Goal: Task Accomplishment & Management: Use online tool/utility

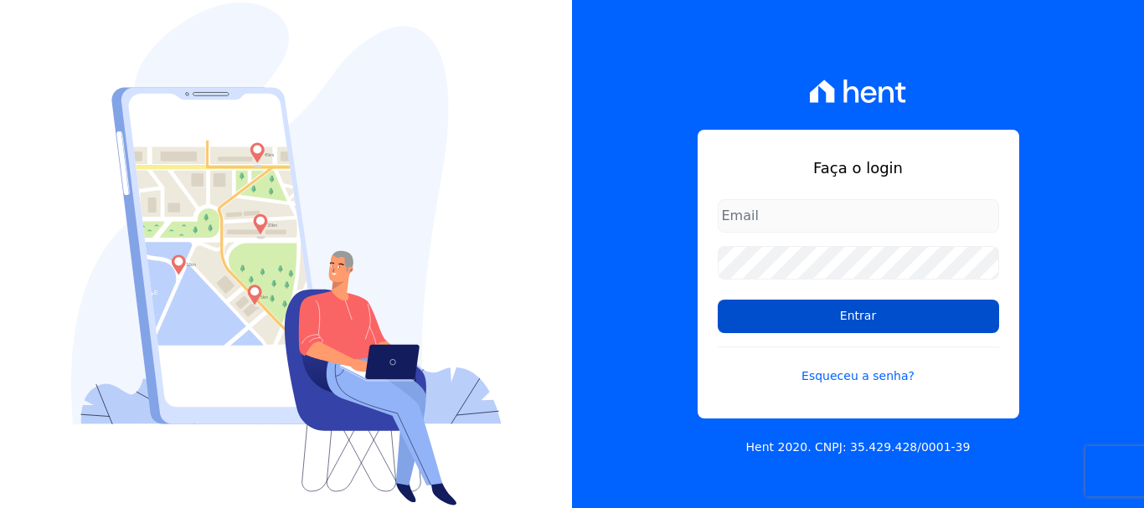
type input "wevert.alvarenga@maislar.com"
click at [866, 311] on input "Entrar" at bounding box center [858, 316] width 281 height 33
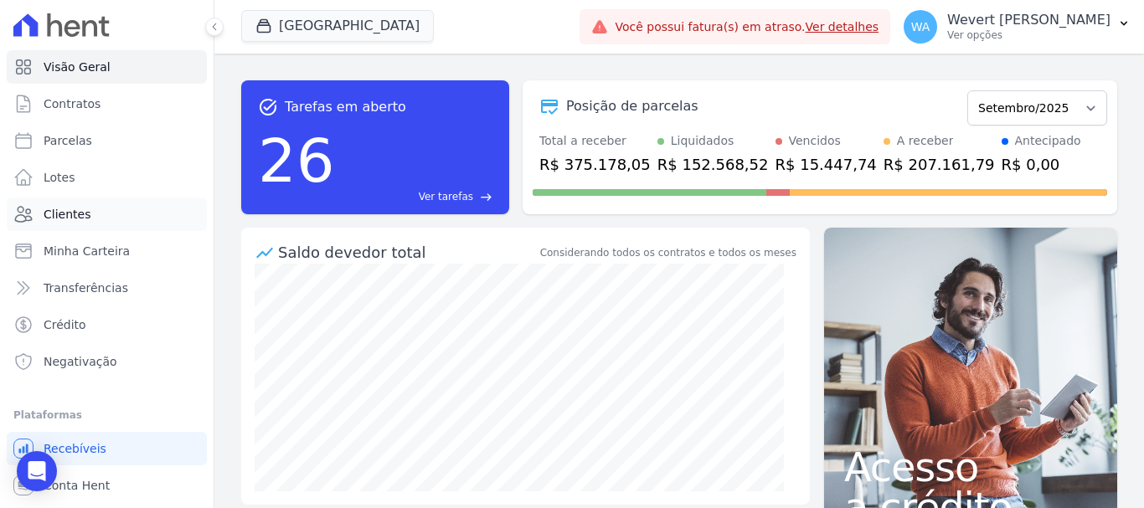
click at [68, 213] on span "Clientes" at bounding box center [67, 214] width 47 height 17
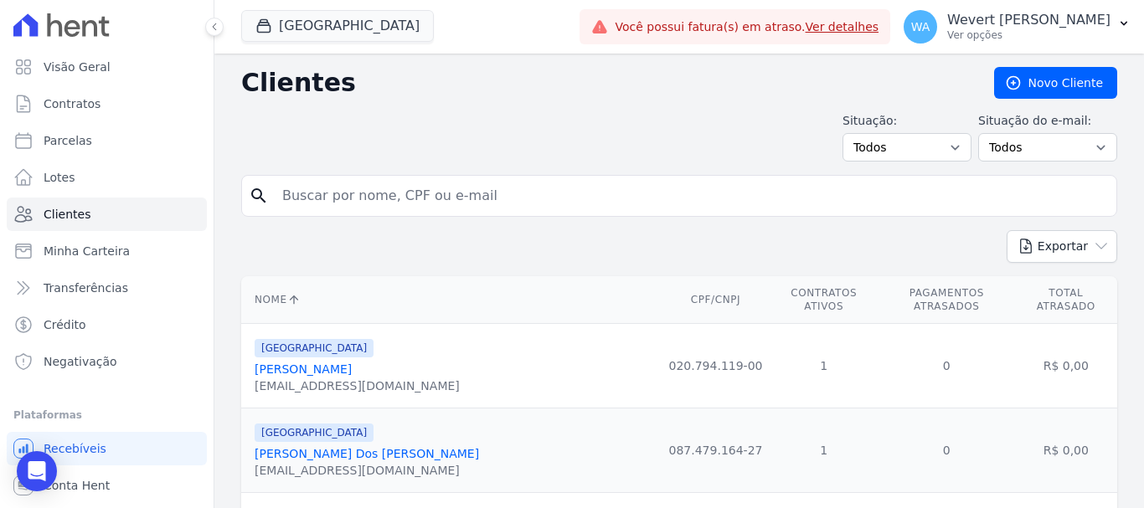
click at [357, 182] on input "search" at bounding box center [690, 195] width 837 height 33
paste input "[PERSON_NAME]"
type input "[PERSON_NAME]"
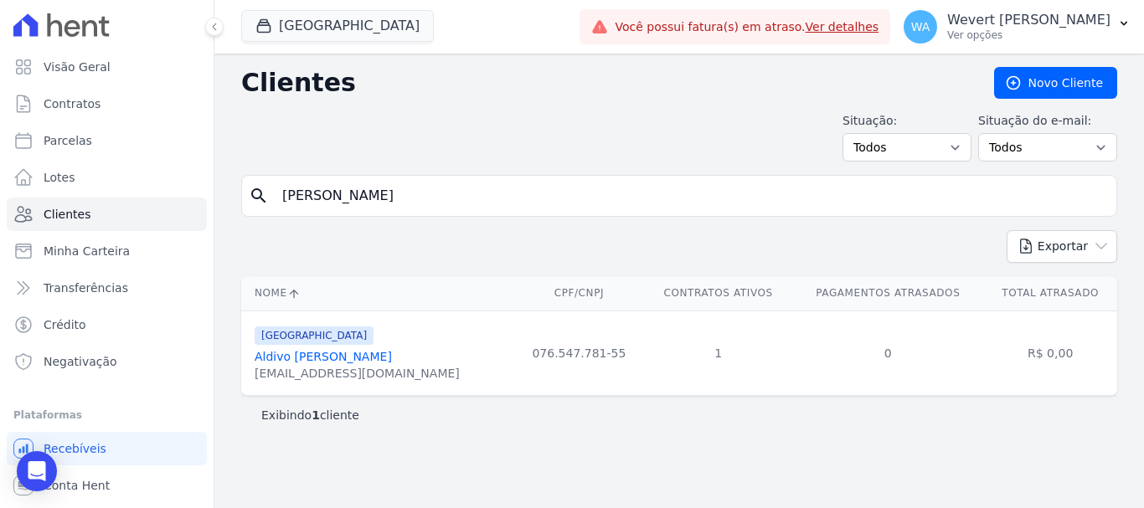
click at [336, 363] on link "Aldivo [PERSON_NAME]" at bounding box center [323, 356] width 137 height 13
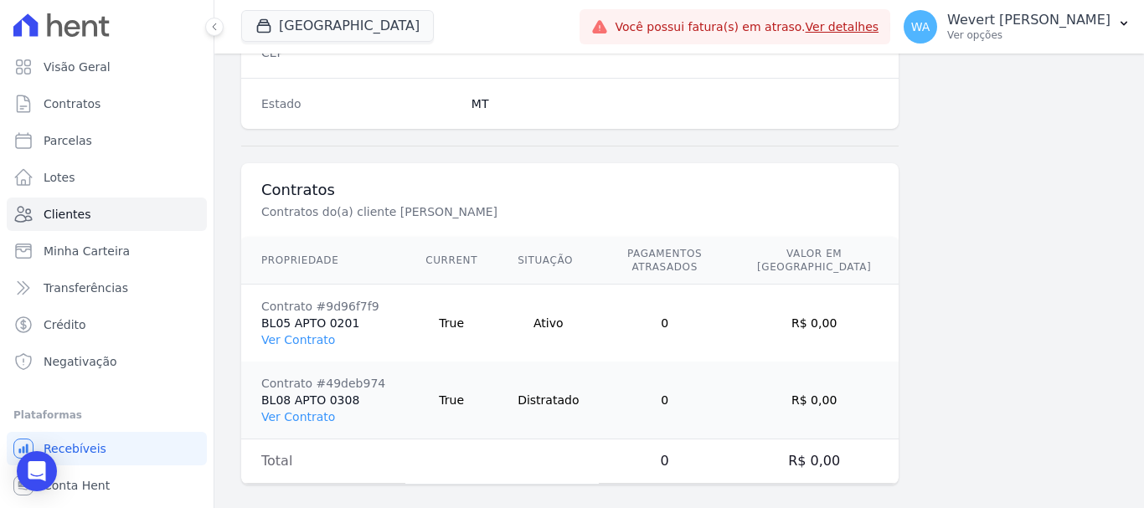
scroll to position [1136, 0]
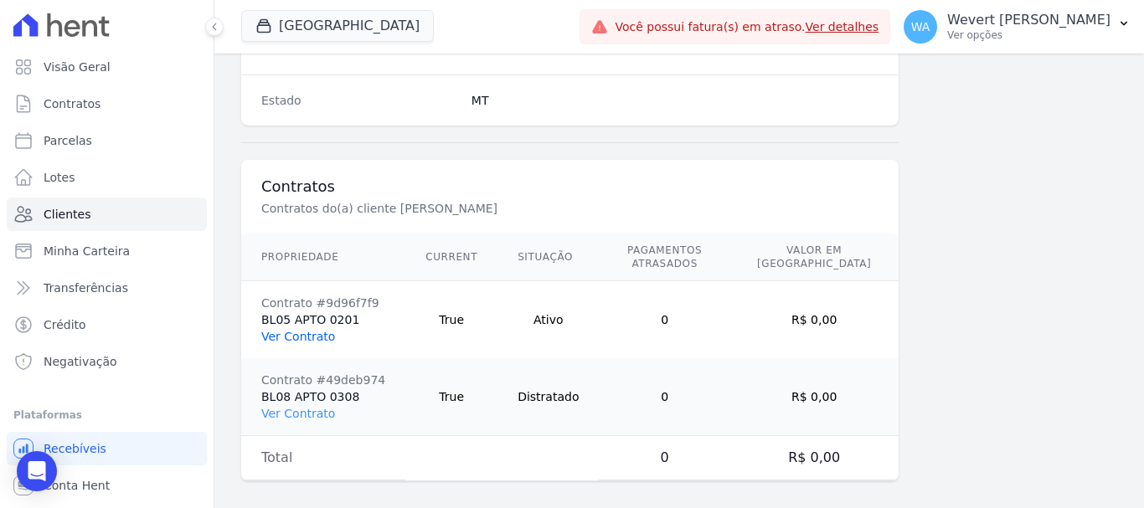
click at [284, 330] on link "Ver Contrato" at bounding box center [298, 336] width 74 height 13
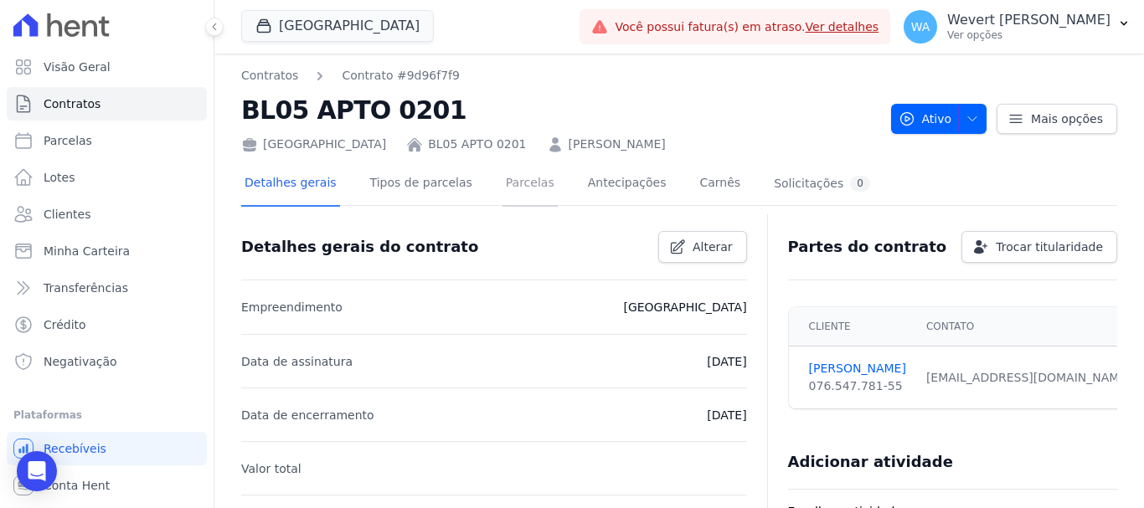
click at [506, 178] on link "Parcelas" at bounding box center [529, 184] width 55 height 44
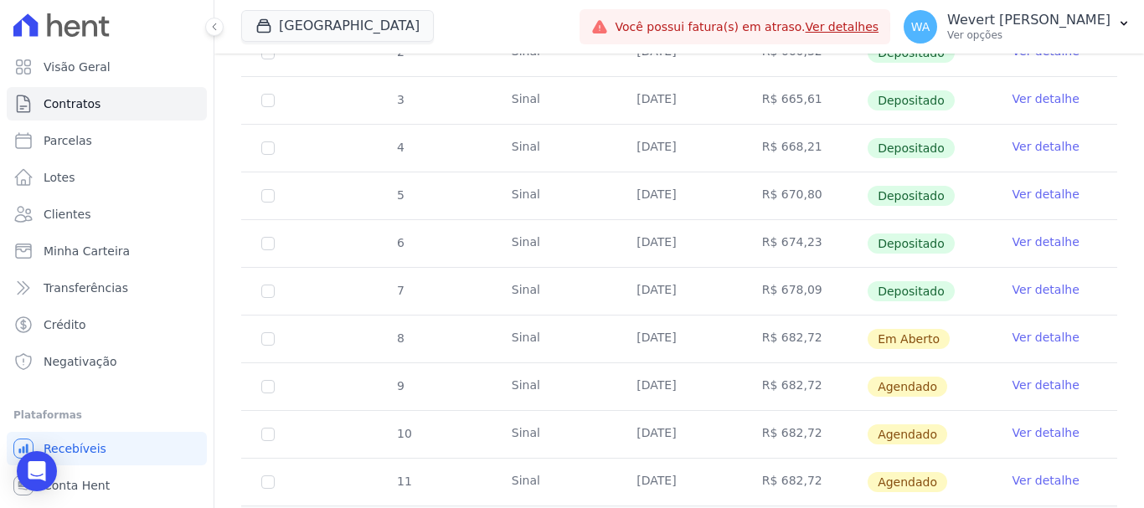
scroll to position [446, 0]
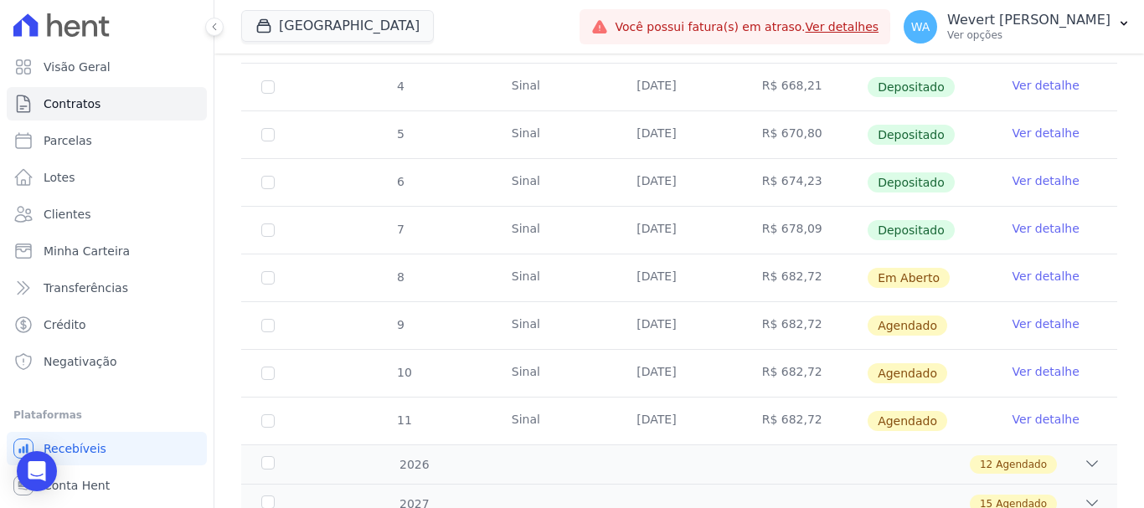
click at [1051, 220] on link "Ver detalhe" at bounding box center [1045, 228] width 67 height 17
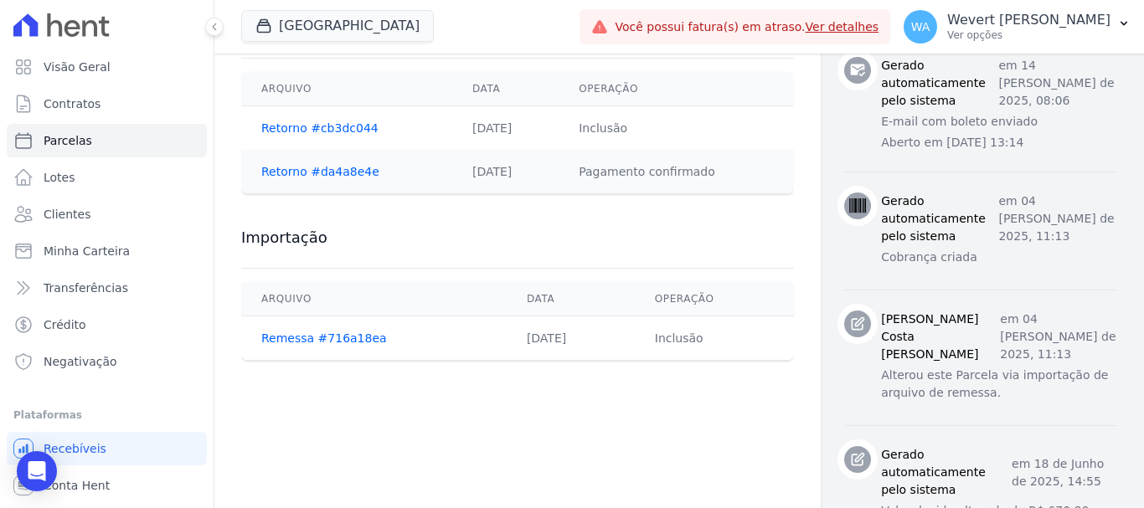
scroll to position [949, 0]
click at [661, 416] on div "Contratos Contrato #9d96f7f9 [GEOGRAPHIC_DATA] Parcela #7 [GEOGRAPHIC_DATA] #7 …" at bounding box center [517, 247] width 606 height 2284
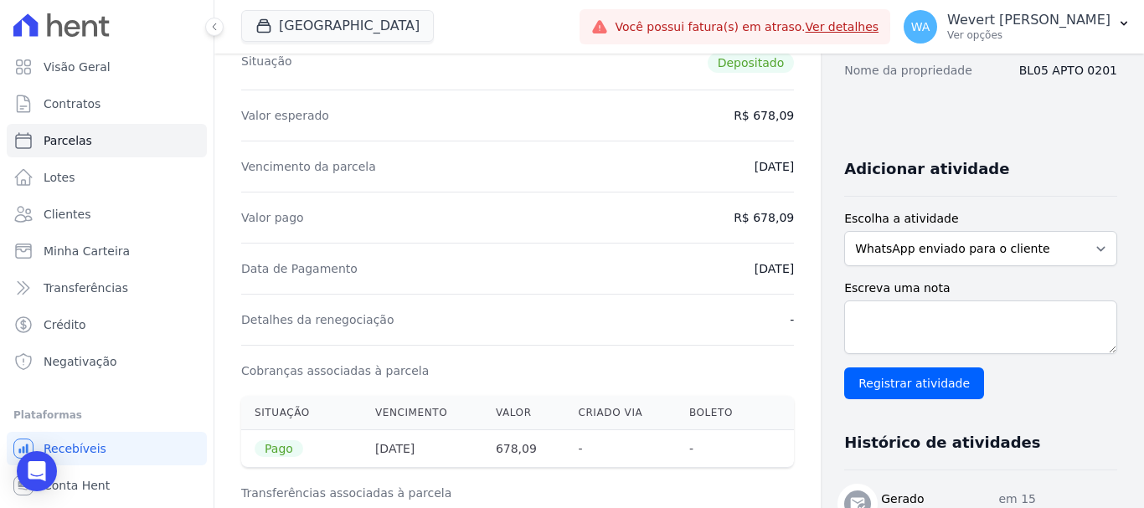
scroll to position [195, 0]
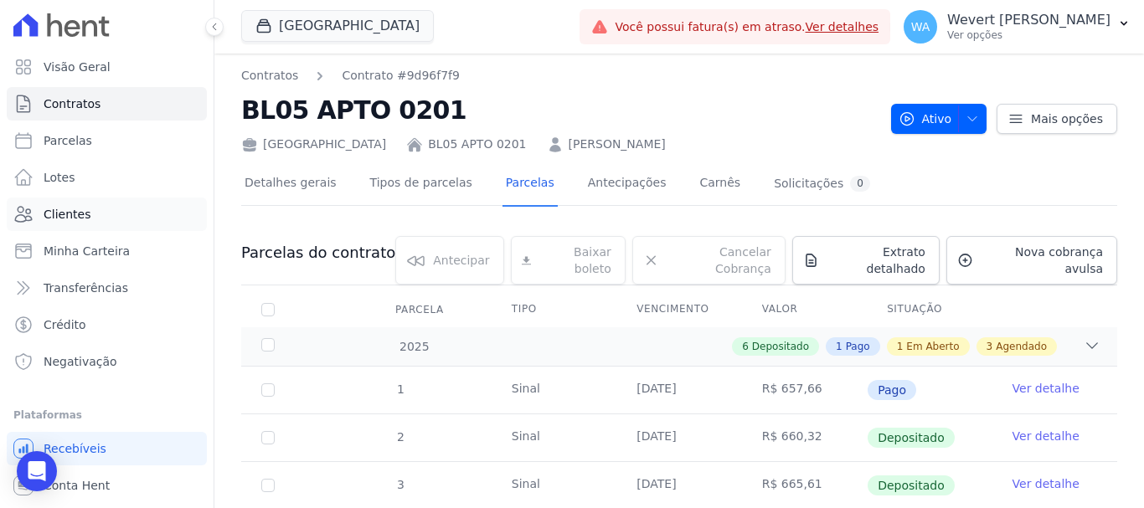
click at [75, 210] on span "Clientes" at bounding box center [67, 214] width 47 height 17
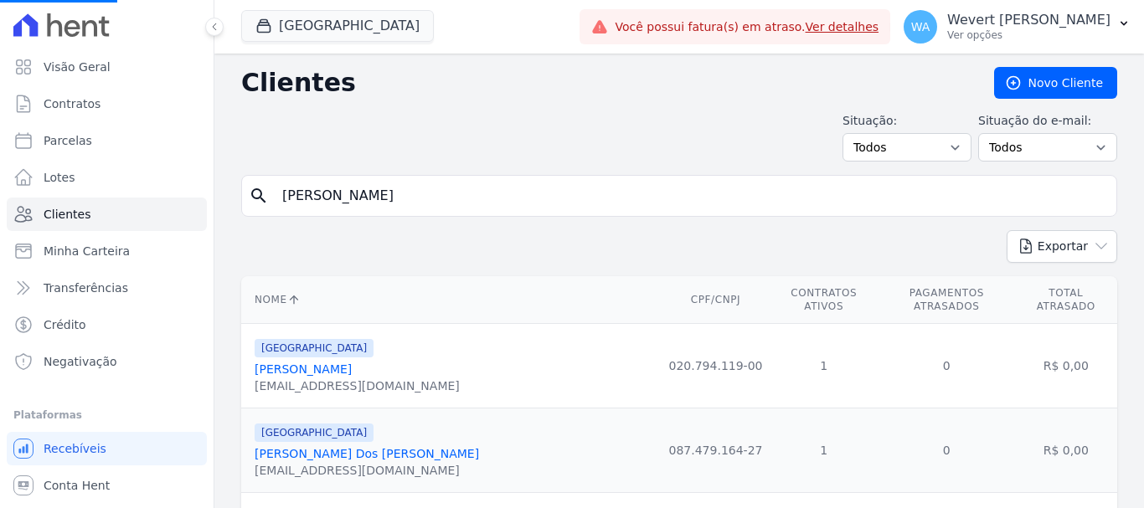
click at [533, 194] on input "[PERSON_NAME]" at bounding box center [690, 195] width 837 height 33
click at [524, 192] on input "search" at bounding box center [690, 195] width 837 height 33
paste input "[PERSON_NAME]"
type input "[PERSON_NAME]"
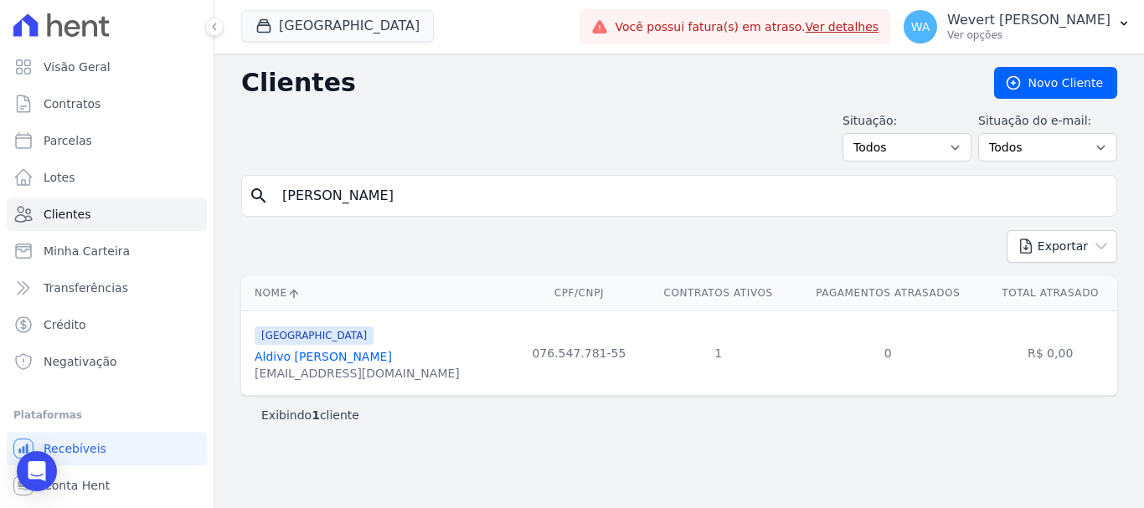
click at [333, 353] on link "Aldivo [PERSON_NAME]" at bounding box center [323, 356] width 137 height 13
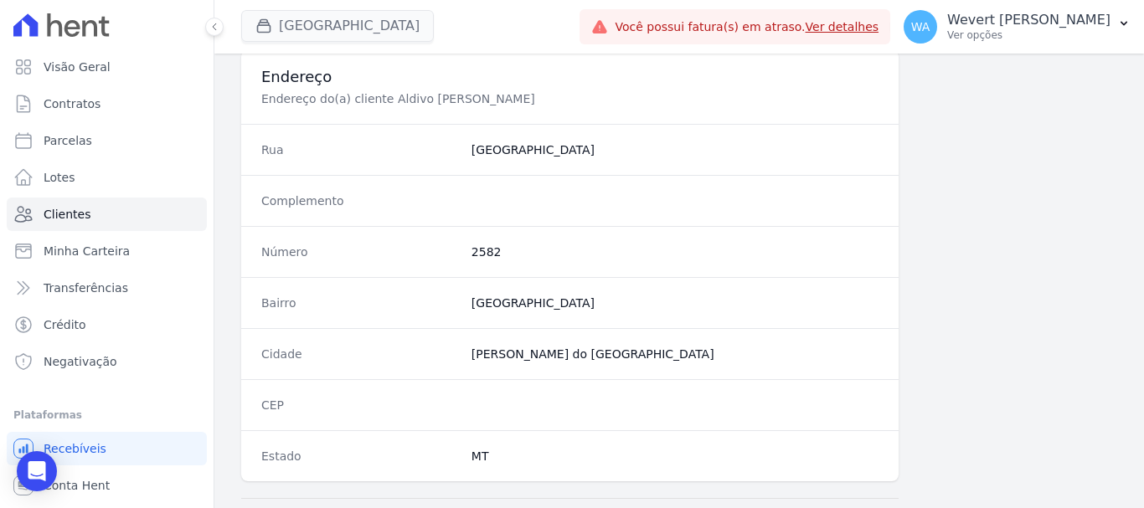
scroll to position [689, 0]
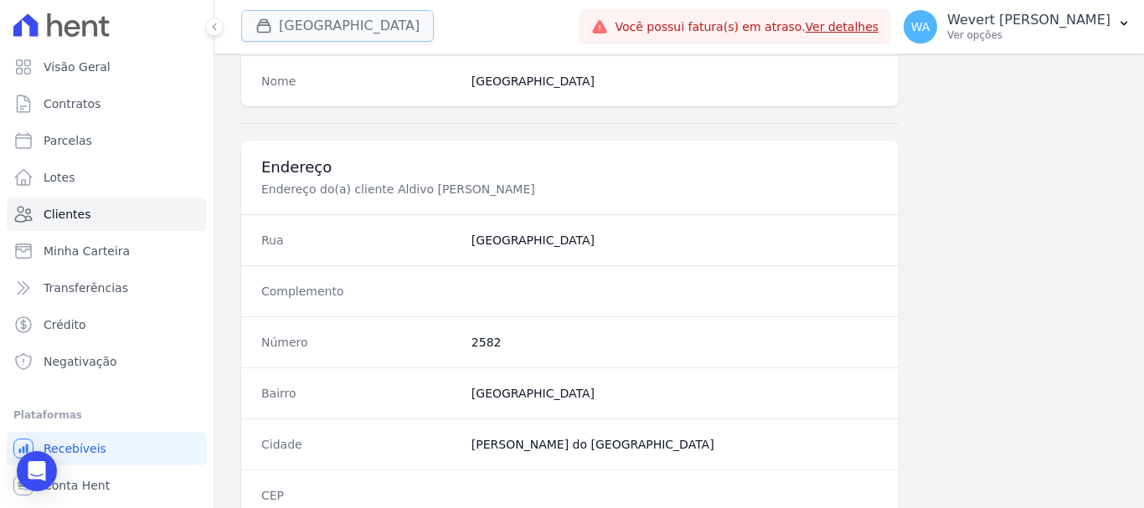
click at [347, 26] on button "[GEOGRAPHIC_DATA]" at bounding box center [337, 26] width 193 height 32
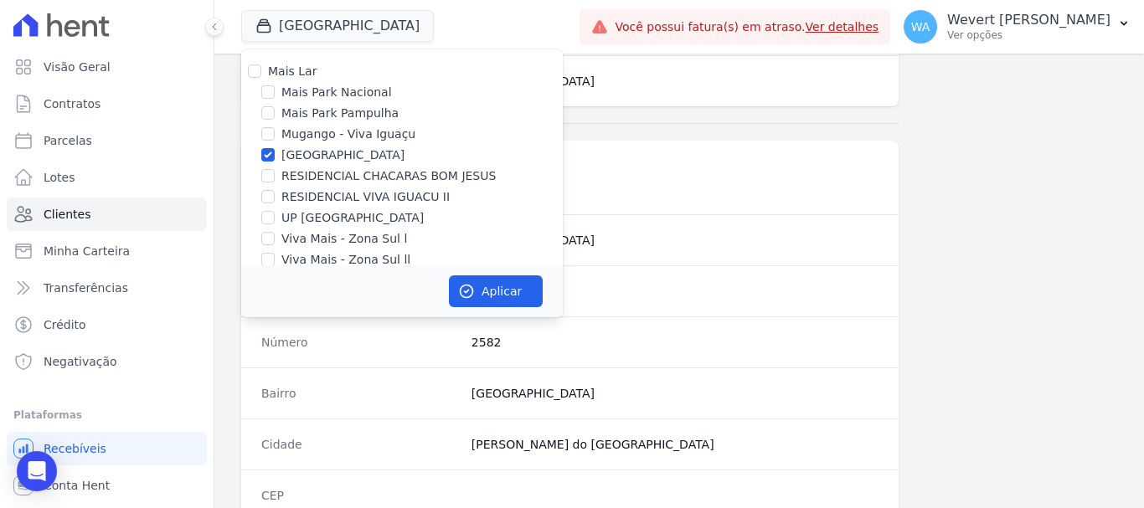
click at [636, 82] on dd "[GEOGRAPHIC_DATA]" at bounding box center [674, 81] width 407 height 17
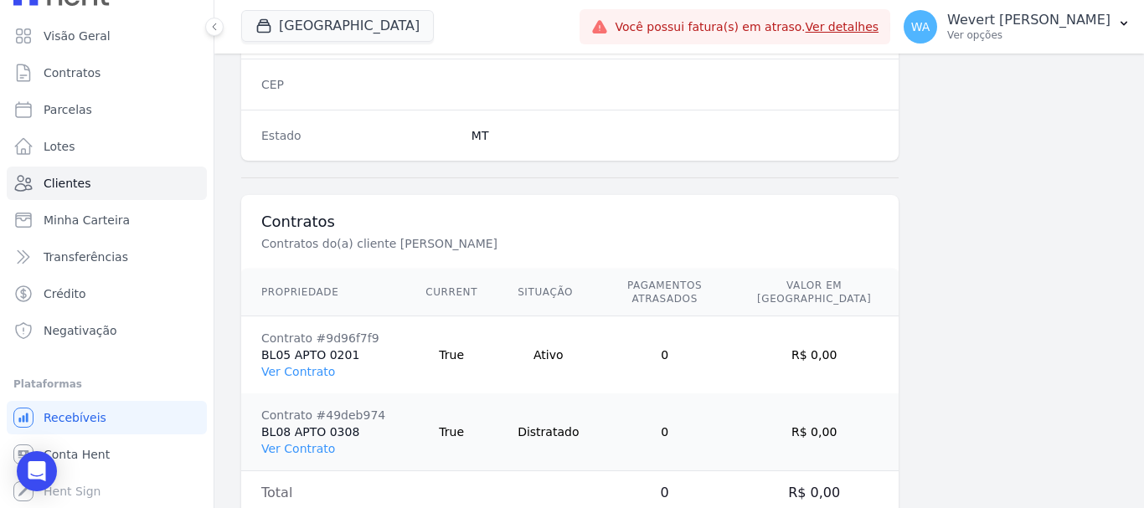
scroll to position [1136, 0]
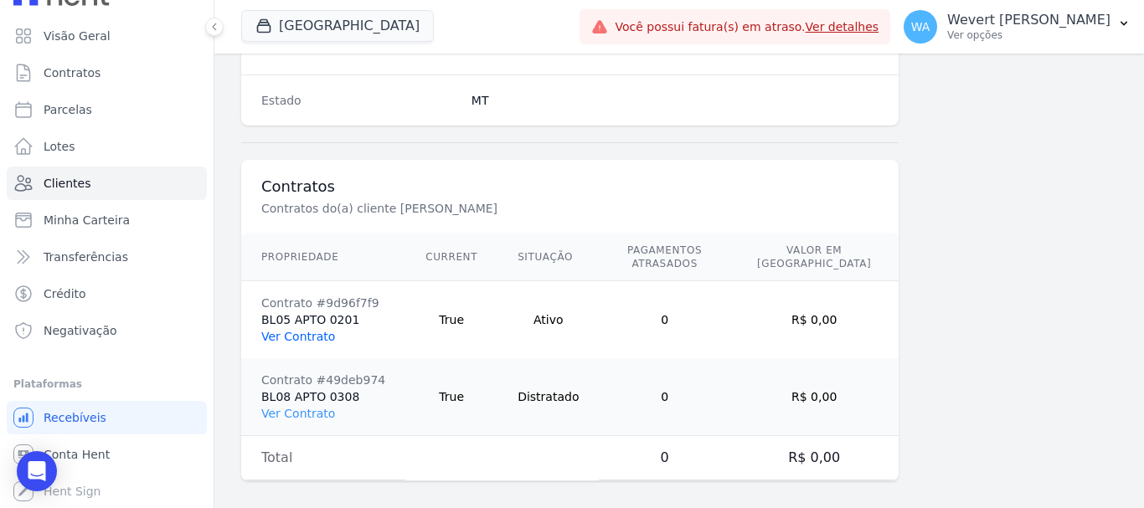
click at [302, 330] on link "Ver Contrato" at bounding box center [298, 336] width 74 height 13
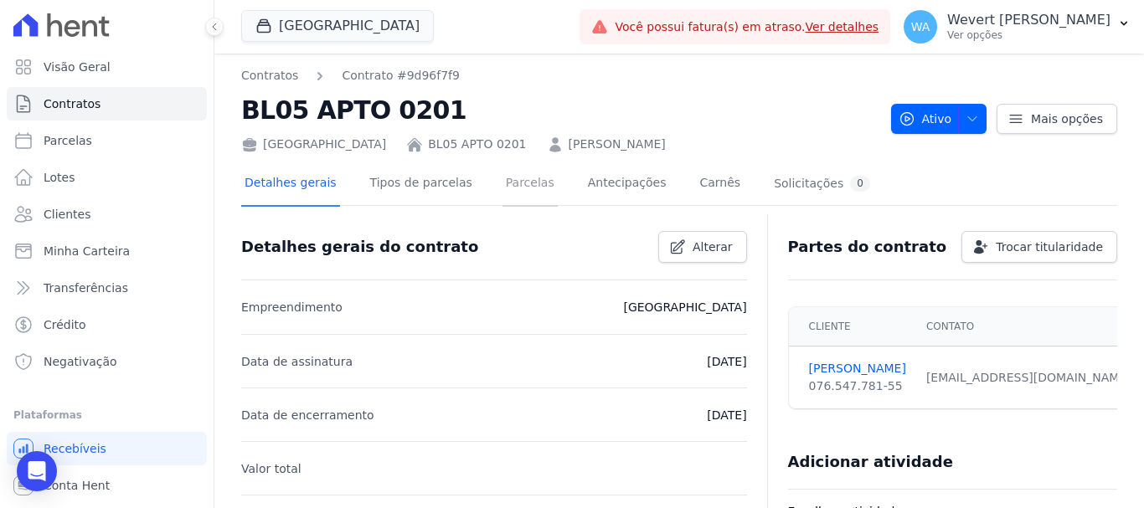
click at [517, 183] on link "Parcelas" at bounding box center [529, 184] width 55 height 44
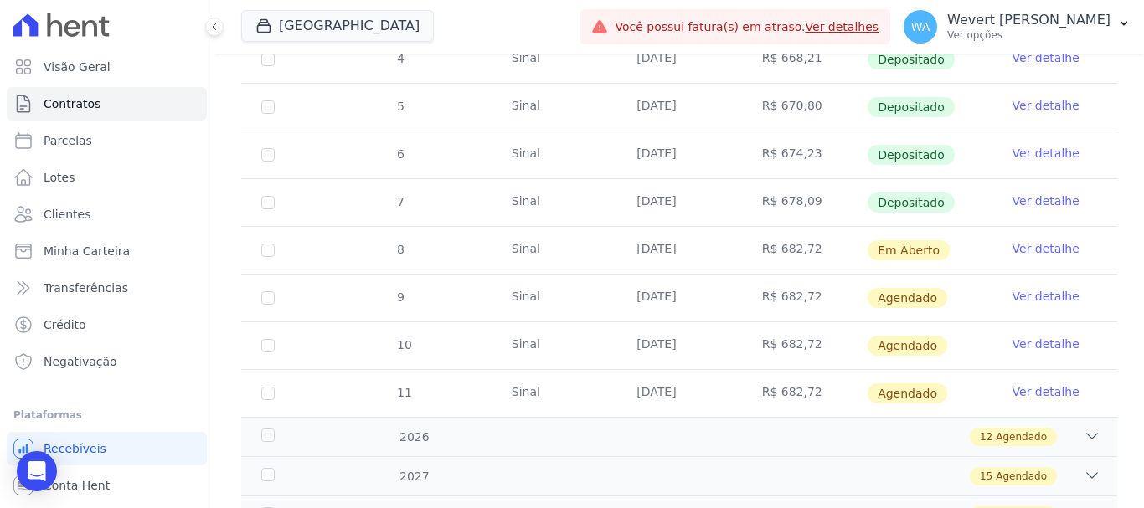
scroll to position [475, 0]
click at [1032, 192] on link "Ver detalhe" at bounding box center [1045, 200] width 67 height 17
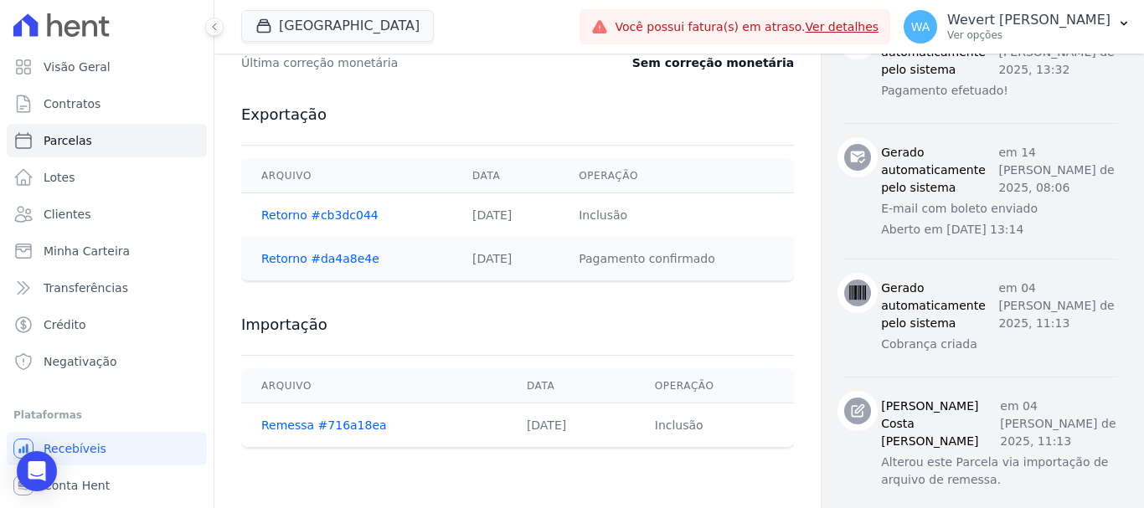
scroll to position [894, 0]
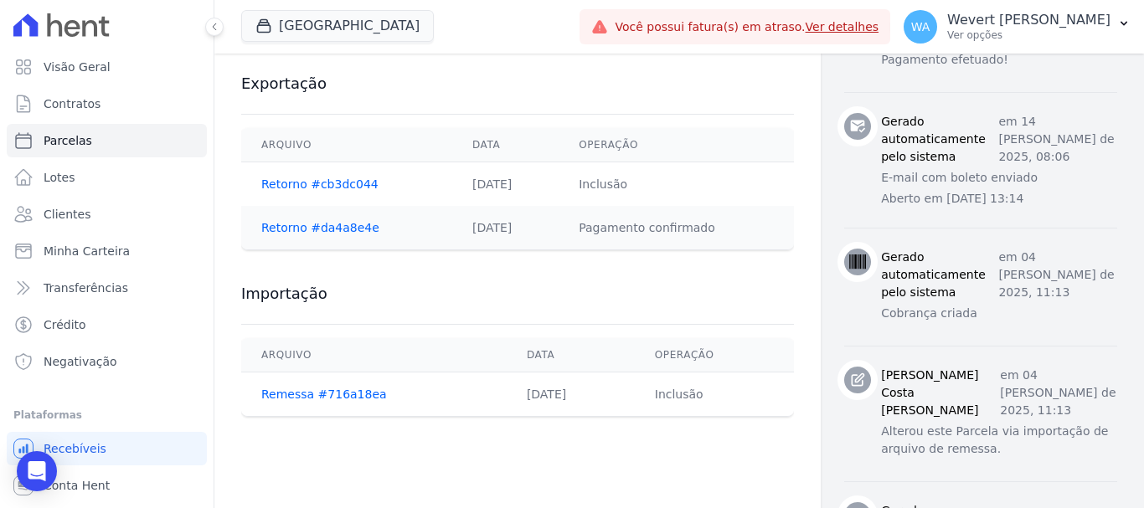
click at [327, 218] on td "Retorno #da4a8e4e" at bounding box center [346, 228] width 211 height 44
click at [327, 224] on link "Retorno #da4a8e4e" at bounding box center [320, 227] width 118 height 13
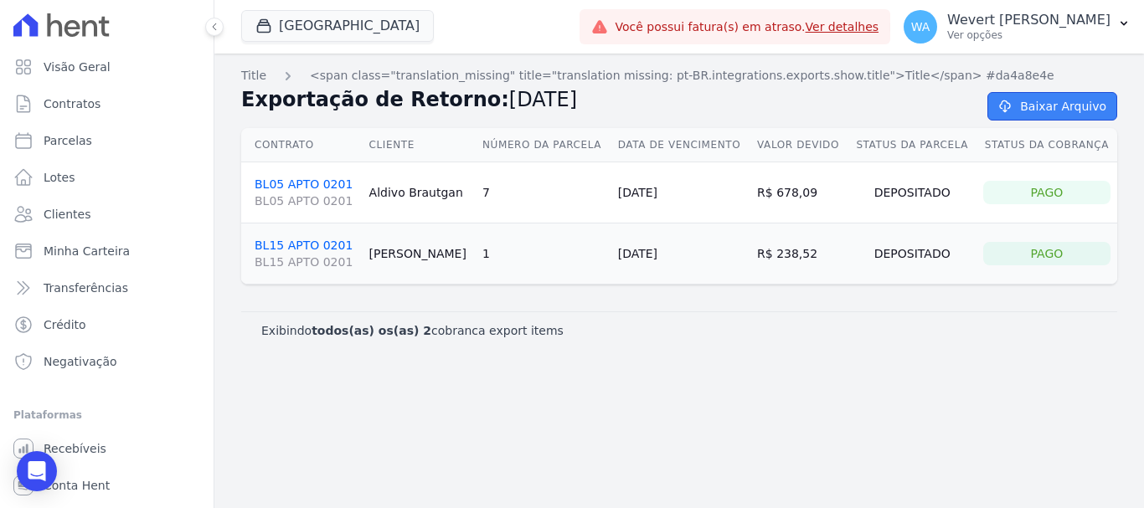
click at [1065, 103] on link "Baixar Arquivo" at bounding box center [1052, 106] width 130 height 28
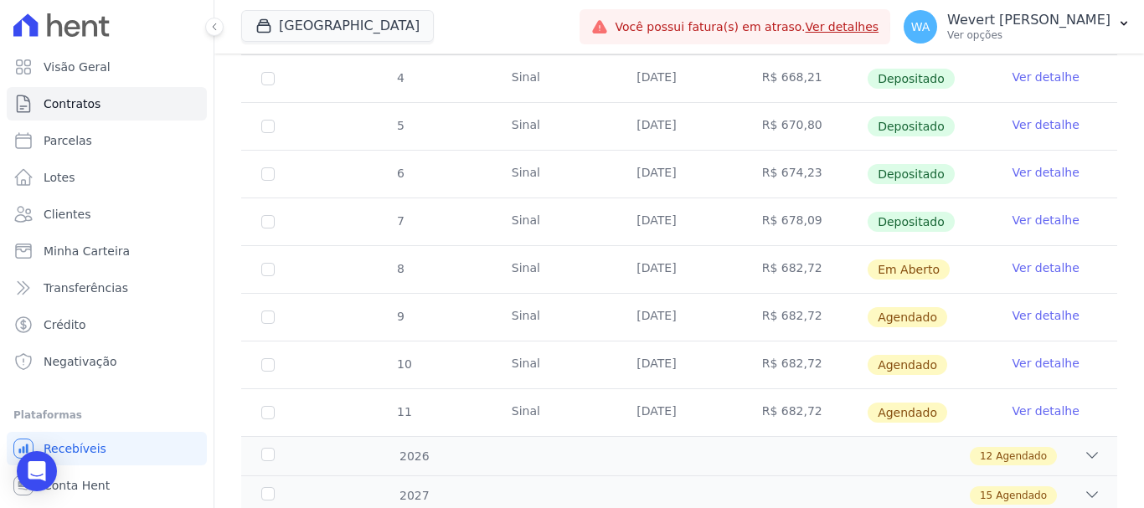
scroll to position [454, 0]
click at [1039, 213] on link "Ver detalhe" at bounding box center [1045, 221] width 67 height 17
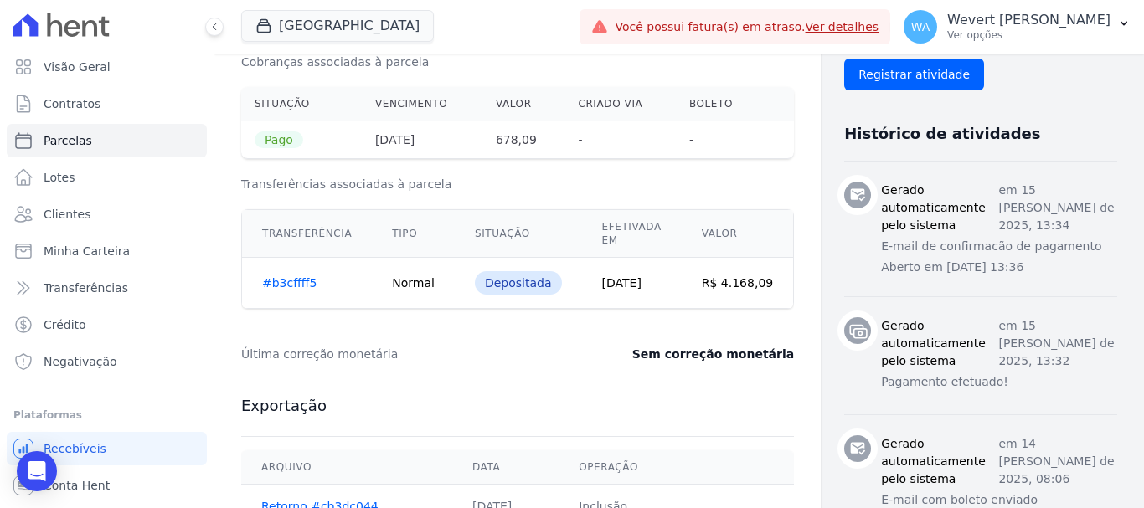
scroll to position [586, 0]
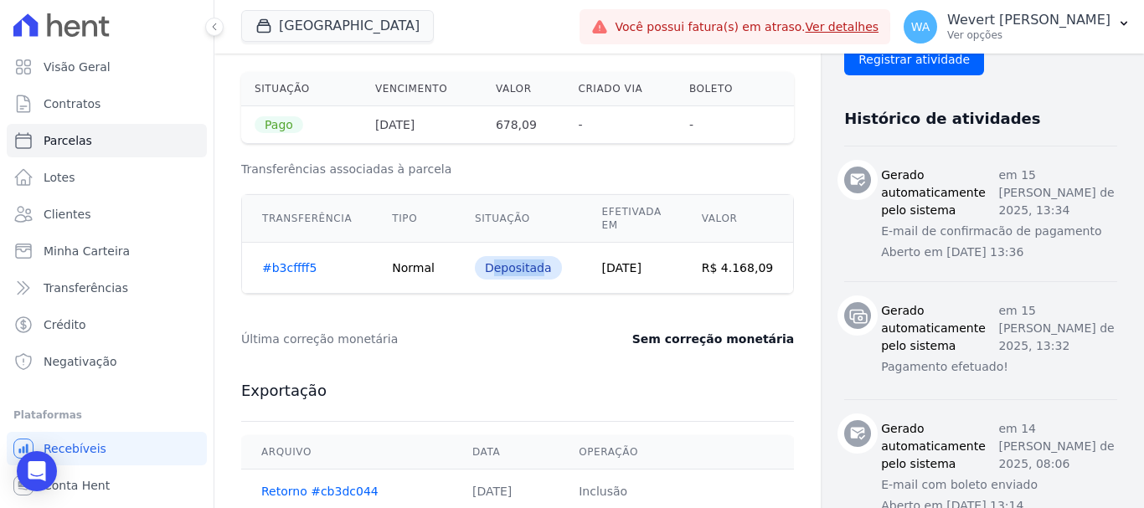
drag, startPoint x: 479, startPoint y: 270, endPoint x: 528, endPoint y: 271, distance: 49.4
click at [528, 271] on div "Depositada" at bounding box center [518, 267] width 87 height 23
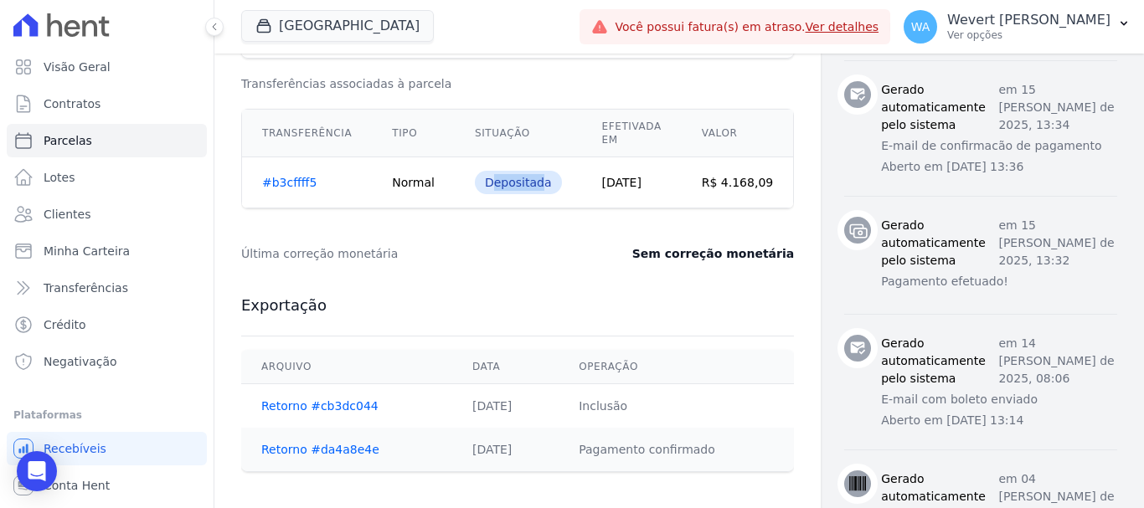
scroll to position [670, 0]
